Goal: Task Accomplishment & Management: Use online tool/utility

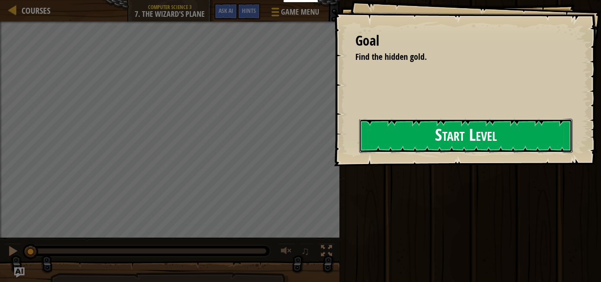
click at [359, 141] on button "Start Level" at bounding box center [465, 136] width 213 height 34
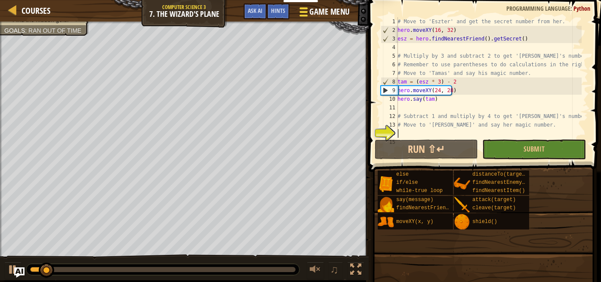
click at [308, 14] on div at bounding box center [303, 12] width 12 height 12
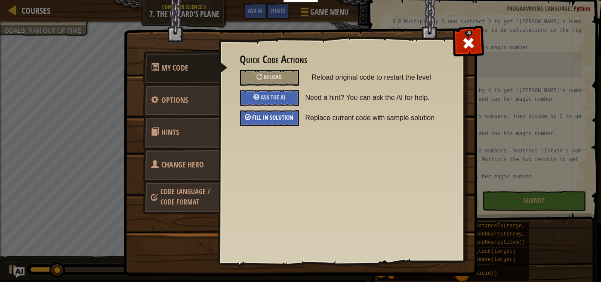
click at [275, 121] on div "Fill in solution" at bounding box center [269, 118] width 59 height 16
click at [462, 45] on span at bounding box center [468, 43] width 14 height 14
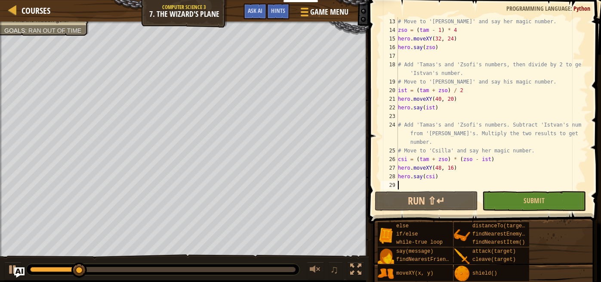
scroll to position [112, 0]
